Goal: Task Accomplishment & Management: Use online tool/utility

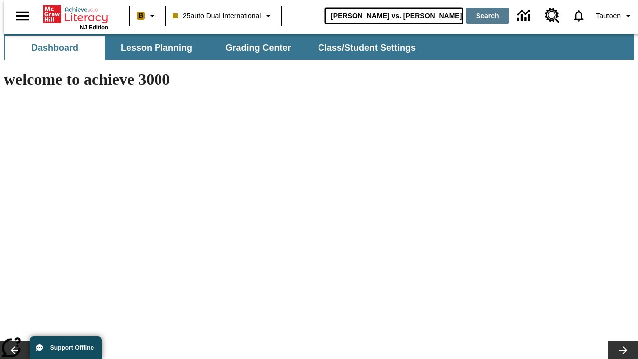
type input "[PERSON_NAME] vs. [PERSON_NAME]"
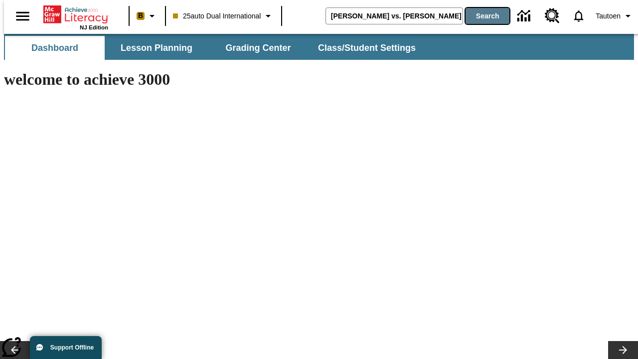
click at [481, 16] on button "Search" at bounding box center [488, 16] width 44 height 16
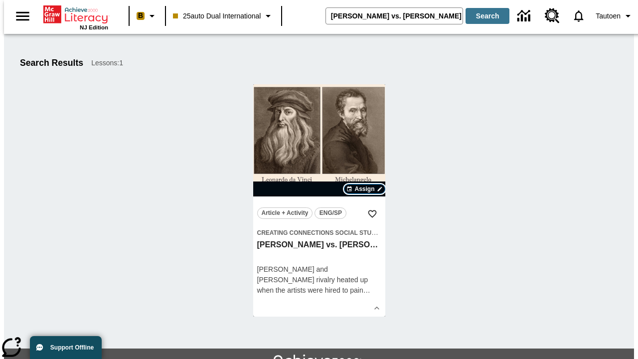
click at [365, 189] on span "Assign" at bounding box center [365, 188] width 20 height 9
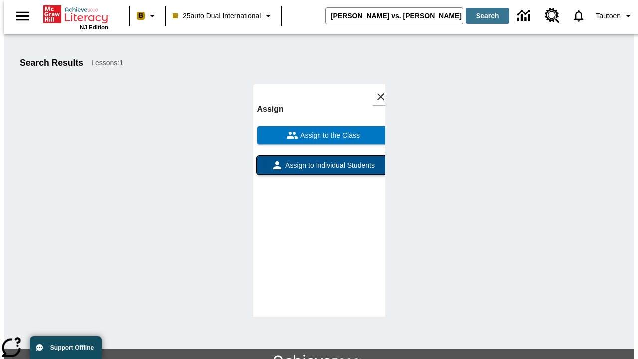
click at [319, 170] on span "Assign to Individual Students" at bounding box center [329, 165] width 92 height 10
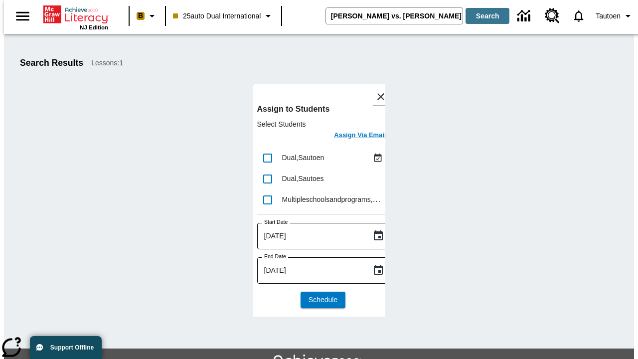
click at [267, 158] on input "lesson details" at bounding box center [267, 158] width 21 height 21
checkbox input "true"
click at [353, 136] on h6 "Assign Via Email" at bounding box center [360, 135] width 52 height 11
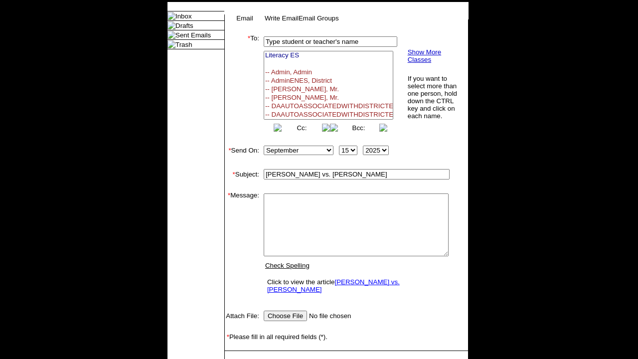
select select
